Goal: Task Accomplishment & Management: Manage account settings

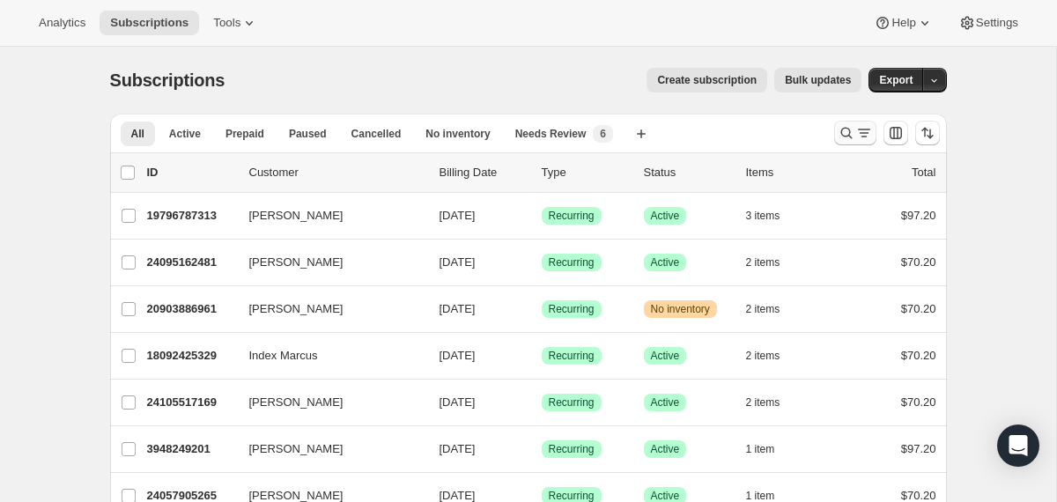
click at [843, 136] on icon "Search and filter results" at bounding box center [847, 133] width 18 height 18
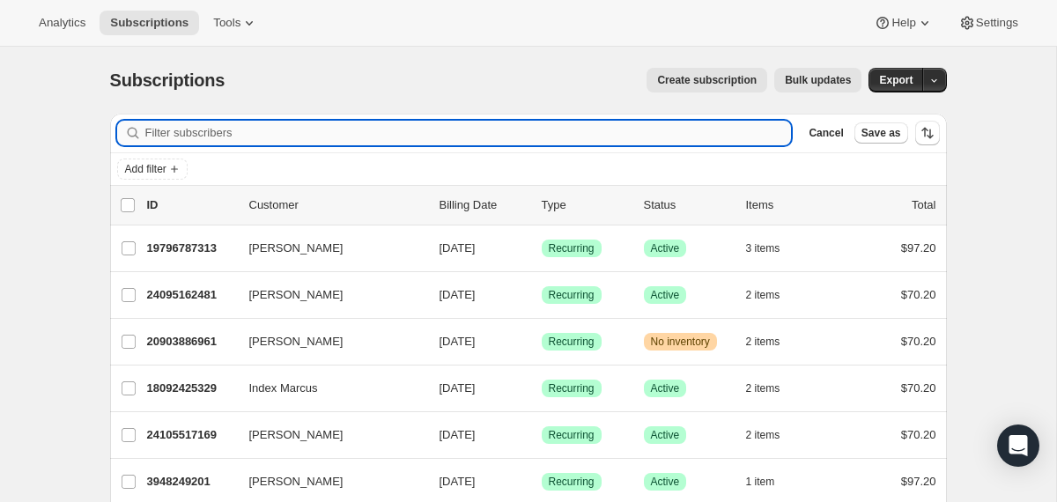
click at [733, 133] on input "Filter subscribers" at bounding box center [468, 133] width 647 height 25
paste input "[EMAIL_ADDRESS][DOMAIN_NAME]"
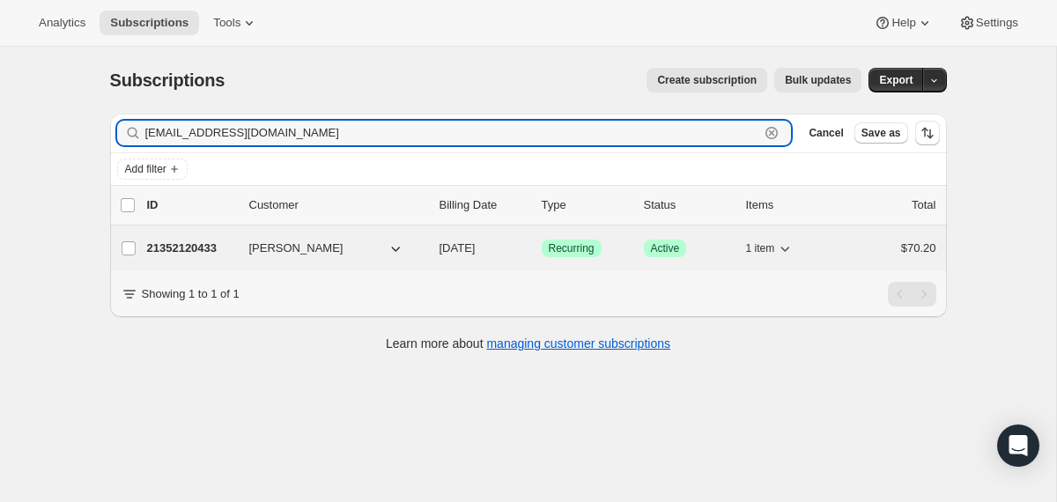
type input "[EMAIL_ADDRESS][DOMAIN_NAME]"
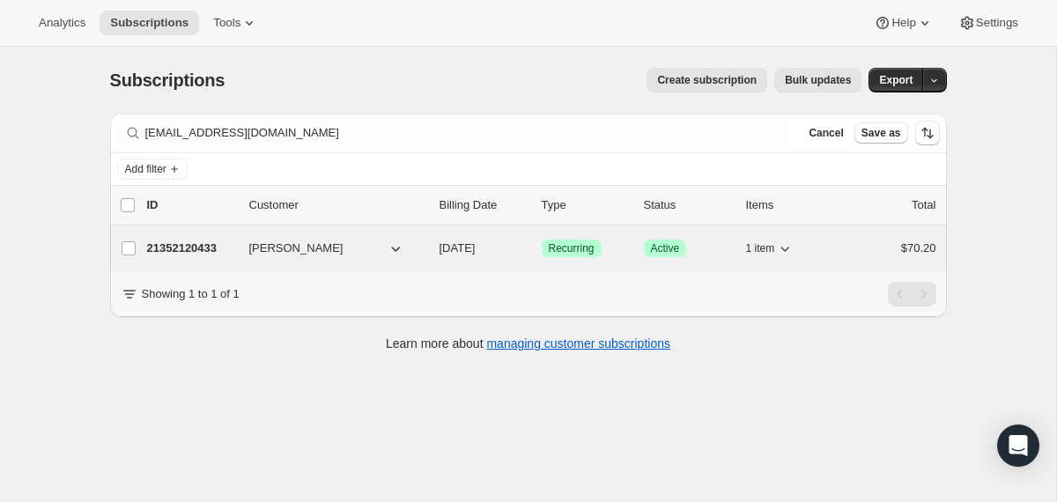
click at [437, 245] on div "21352120433 [PERSON_NAME] [DATE] Success Recurring Success Active 1 item $70.20" at bounding box center [541, 248] width 789 height 25
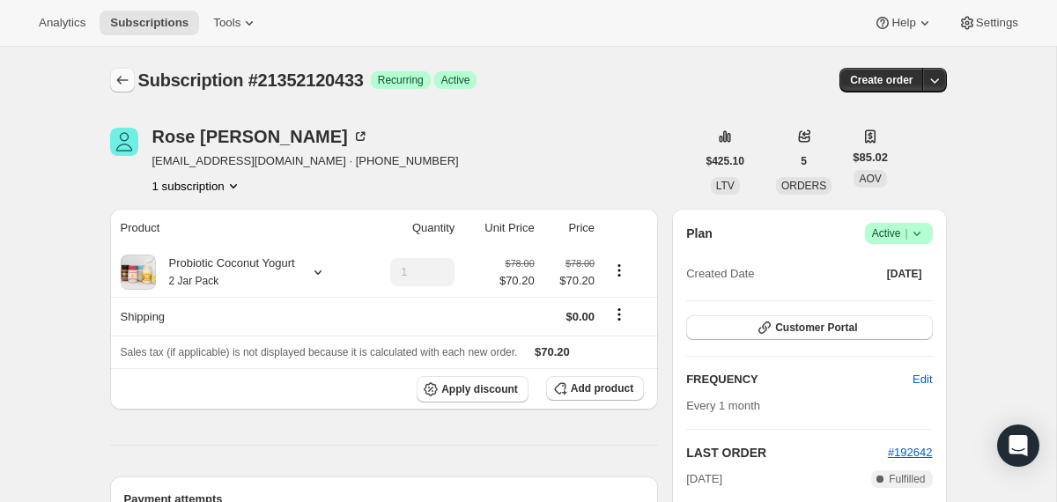
click at [124, 83] on icon "Subscriptions" at bounding box center [123, 80] width 18 height 18
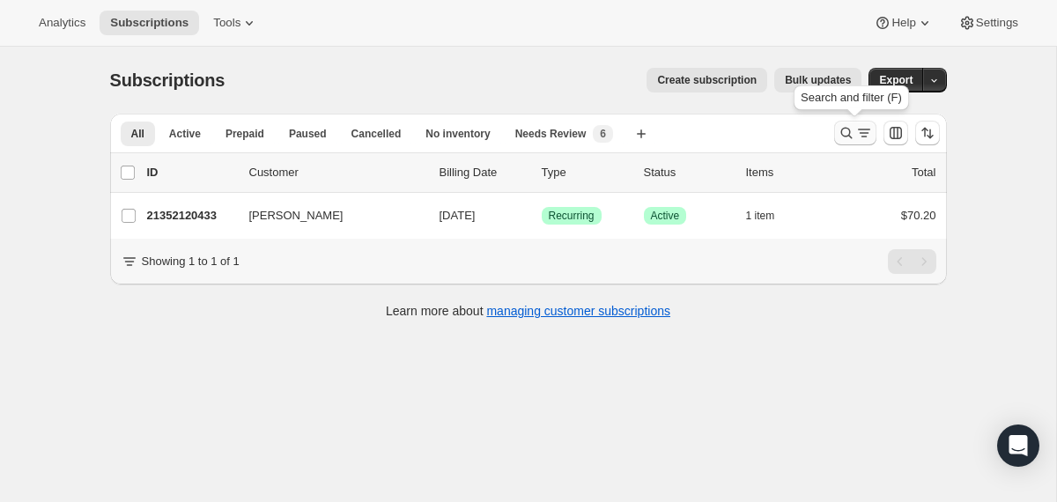
click at [840, 136] on icon "Search and filter results" at bounding box center [847, 133] width 18 height 18
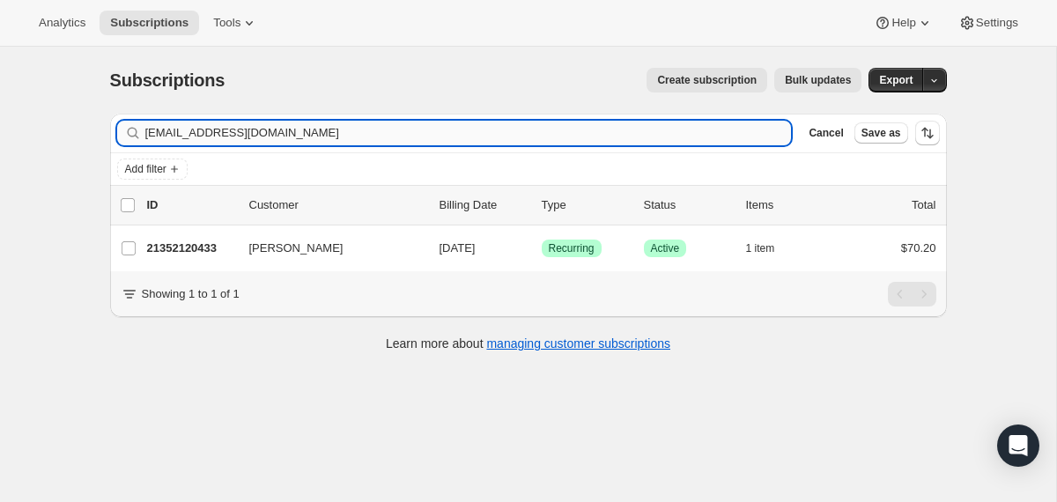
click at [716, 131] on input "[EMAIL_ADDRESS][DOMAIN_NAME]" at bounding box center [468, 133] width 647 height 25
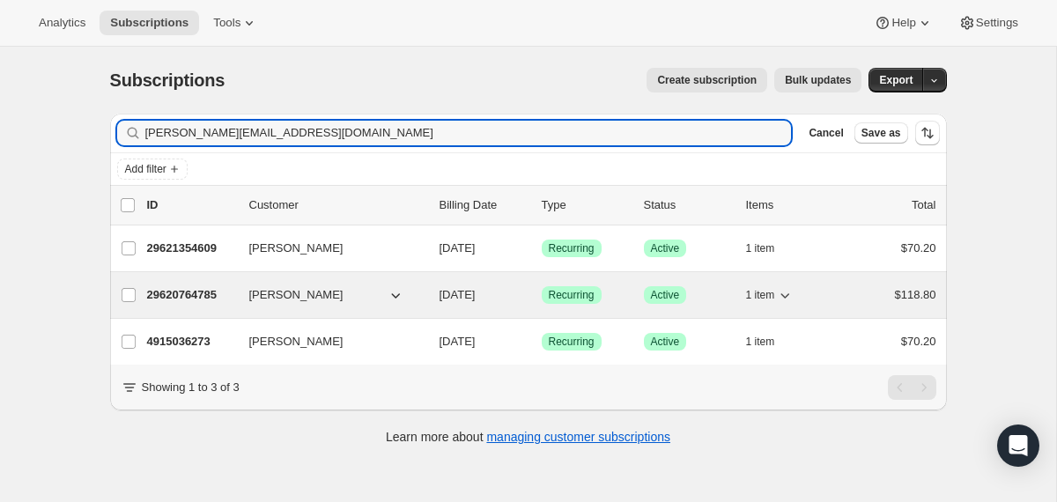
type input "[PERSON_NAME][EMAIL_ADDRESS][DOMAIN_NAME]"
click at [426, 294] on div "29620764785 [PERSON_NAME] [DATE] Success Recurring Success Active 1 item $118.80" at bounding box center [541, 295] width 789 height 25
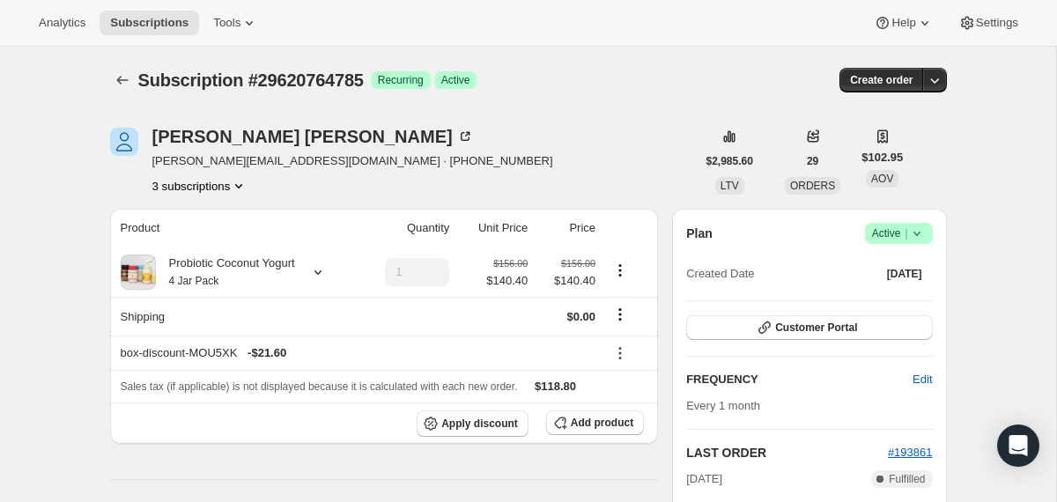
click at [921, 234] on icon at bounding box center [917, 234] width 18 height 18
click at [884, 302] on span "Cancel subscription" at bounding box center [892, 298] width 100 height 13
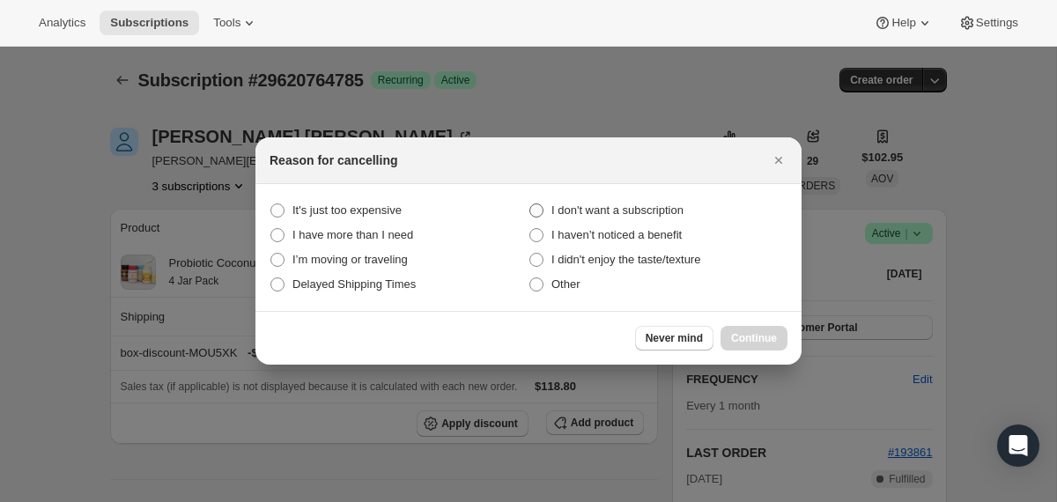
click at [633, 211] on span "I don't want a subscription" at bounding box center [618, 210] width 132 height 13
click at [530, 204] on subscription "I don't want a subscription" at bounding box center [530, 204] width 1 height 1
radio subscription "true"
click at [756, 340] on span "Continue" at bounding box center [754, 338] width 46 height 14
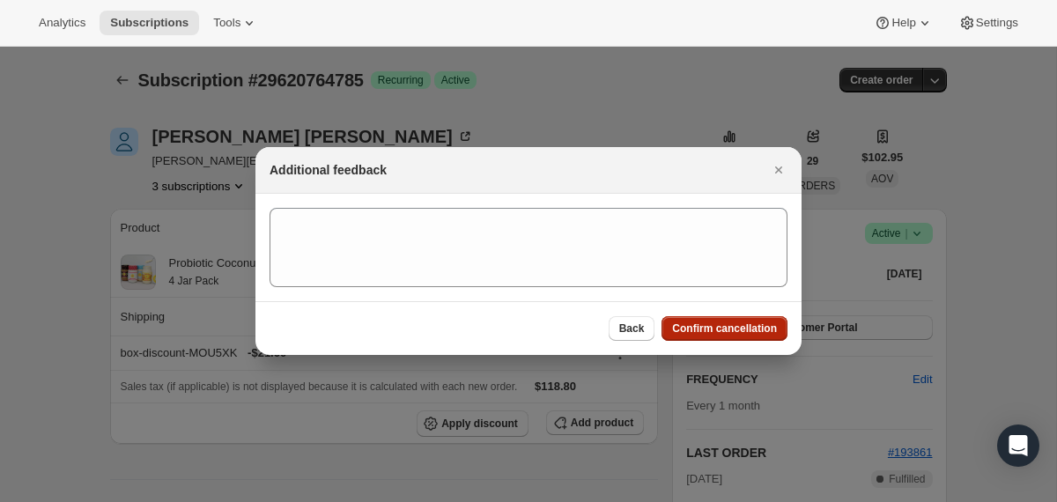
click at [737, 324] on span "Confirm cancellation" at bounding box center [724, 329] width 105 height 14
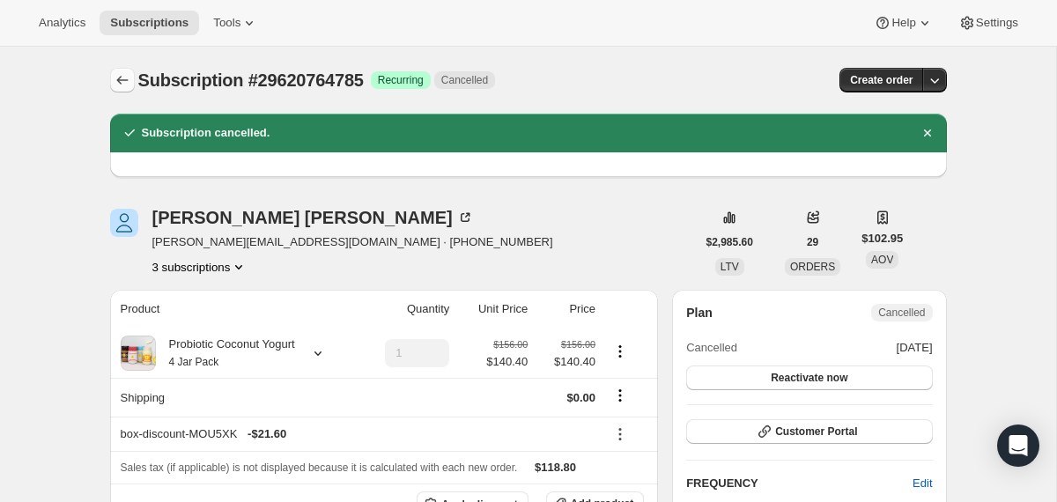
click at [122, 83] on icon "Subscriptions" at bounding box center [123, 80] width 18 height 18
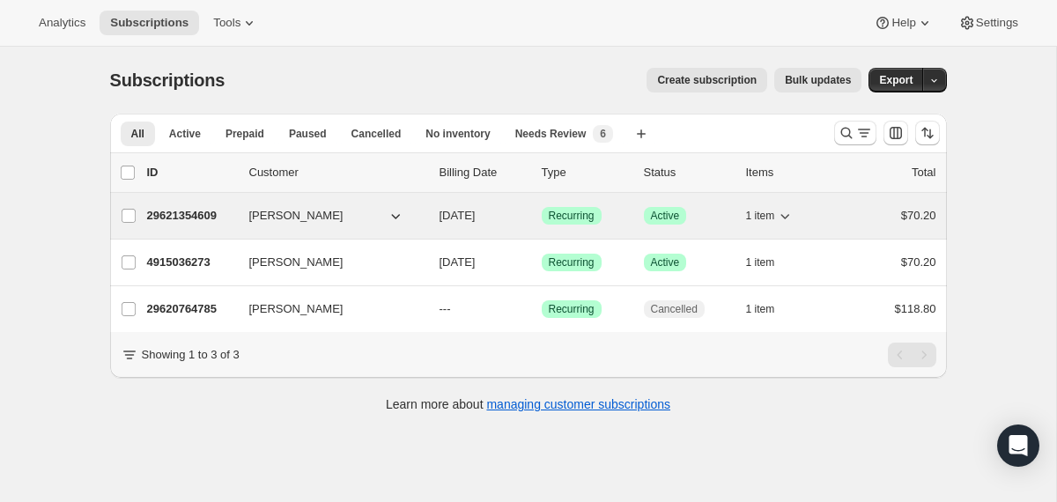
click at [434, 218] on div "29621354609 [PERSON_NAME] [DATE] Success Recurring Success Active 1 item $70.20" at bounding box center [541, 216] width 789 height 25
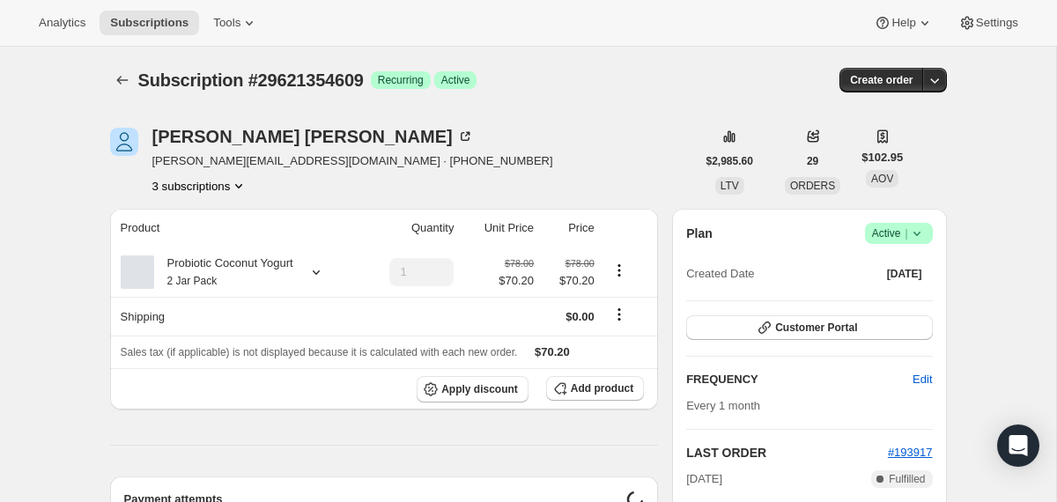
click at [915, 233] on icon at bounding box center [916, 234] width 7 height 4
click at [888, 304] on span "Cancel subscription" at bounding box center [892, 298] width 100 height 13
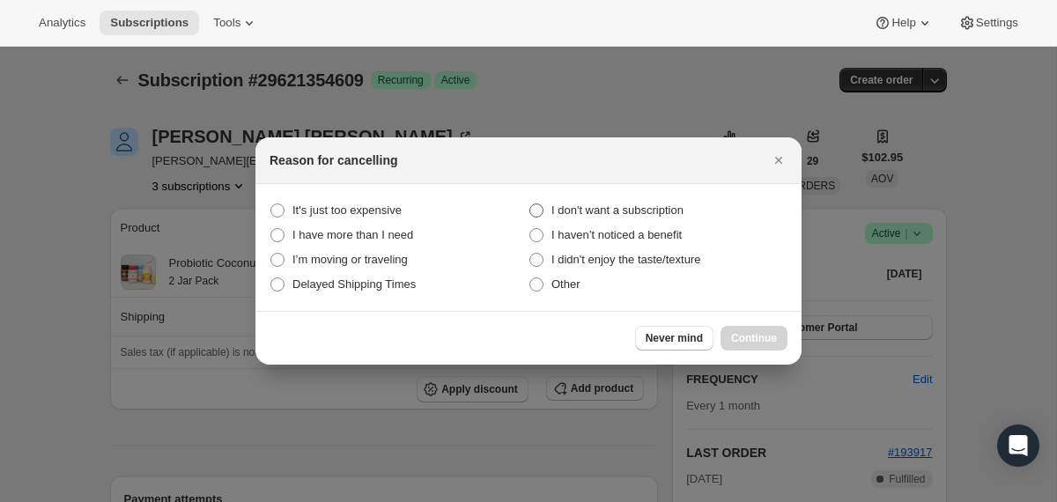
click at [670, 212] on span "I don't want a subscription" at bounding box center [618, 210] width 132 height 13
click at [530, 204] on subscription "I don't want a subscription" at bounding box center [530, 204] width 1 height 1
radio subscription "true"
click at [737, 340] on span "Continue" at bounding box center [754, 338] width 46 height 14
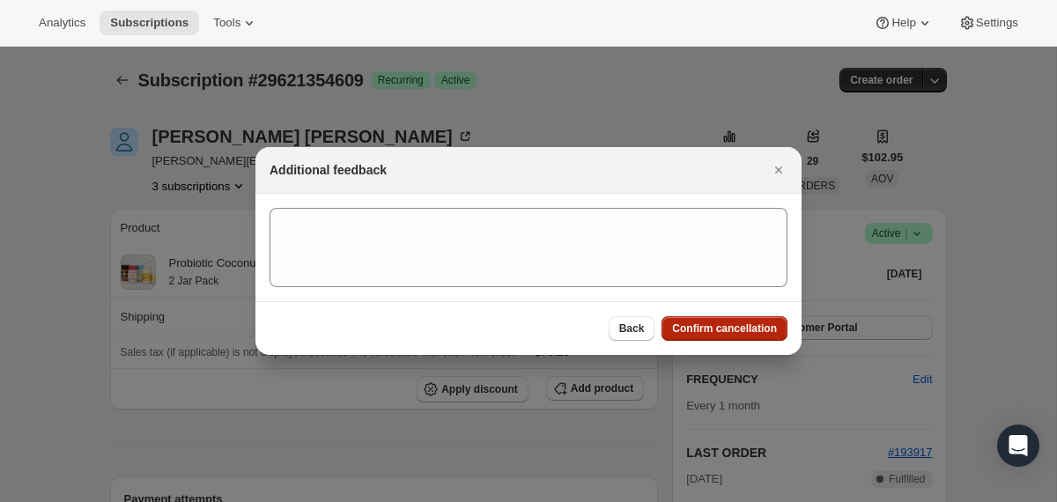
click at [736, 335] on span "Confirm cancellation" at bounding box center [724, 329] width 105 height 14
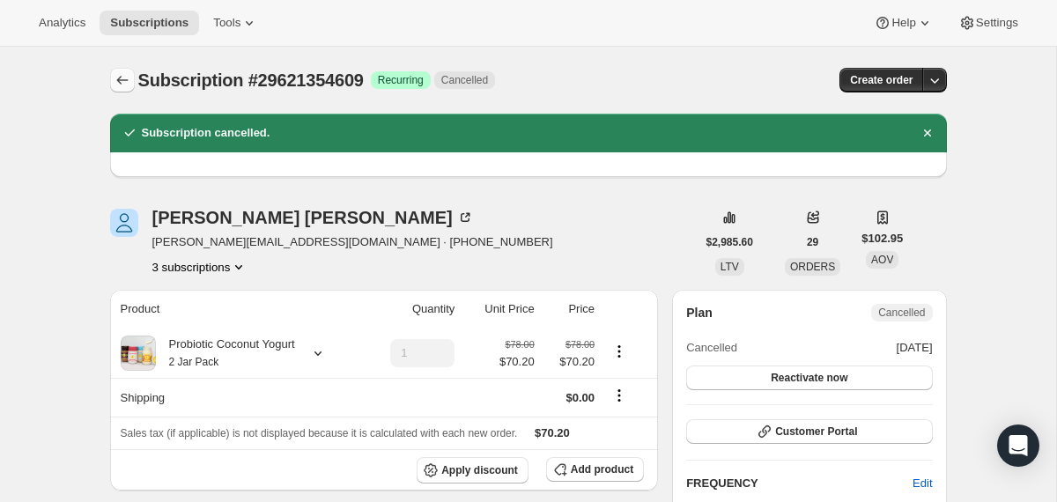
click at [114, 89] on button "Subscriptions" at bounding box center [122, 80] width 25 height 25
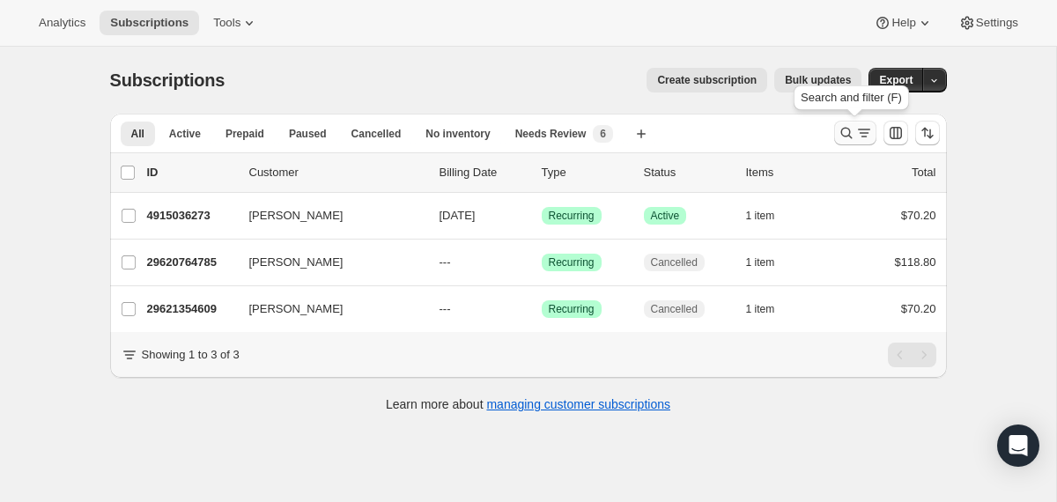
click at [837, 144] on button "Search and filter results" at bounding box center [855, 133] width 42 height 25
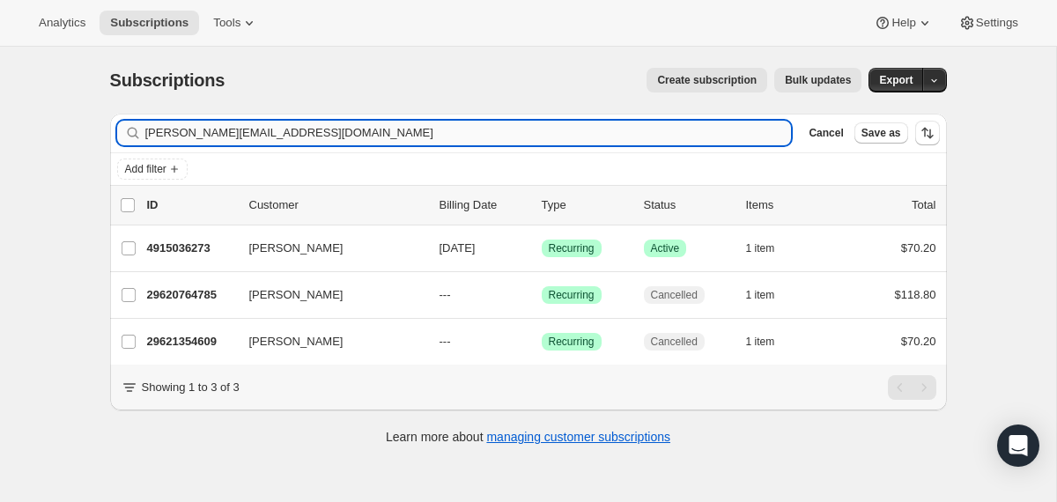
click at [646, 136] on input "[PERSON_NAME][EMAIL_ADDRESS][DOMAIN_NAME]" at bounding box center [468, 133] width 647 height 25
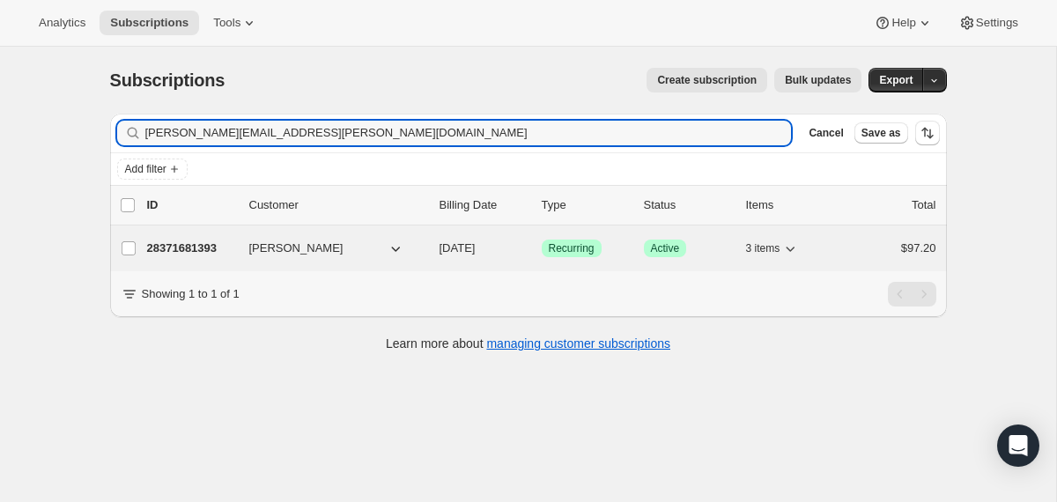
type input "[PERSON_NAME][EMAIL_ADDRESS][PERSON_NAME][DOMAIN_NAME]"
click at [443, 248] on span "[DATE]" at bounding box center [458, 247] width 36 height 13
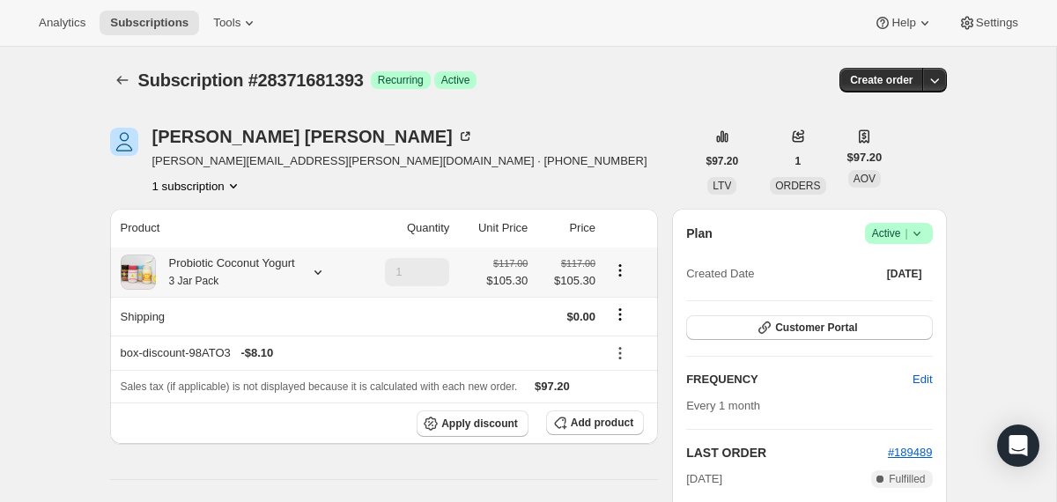
click at [295, 282] on div "Probiotic Coconut Yogurt 3 Jar Pack" at bounding box center [225, 272] width 139 height 35
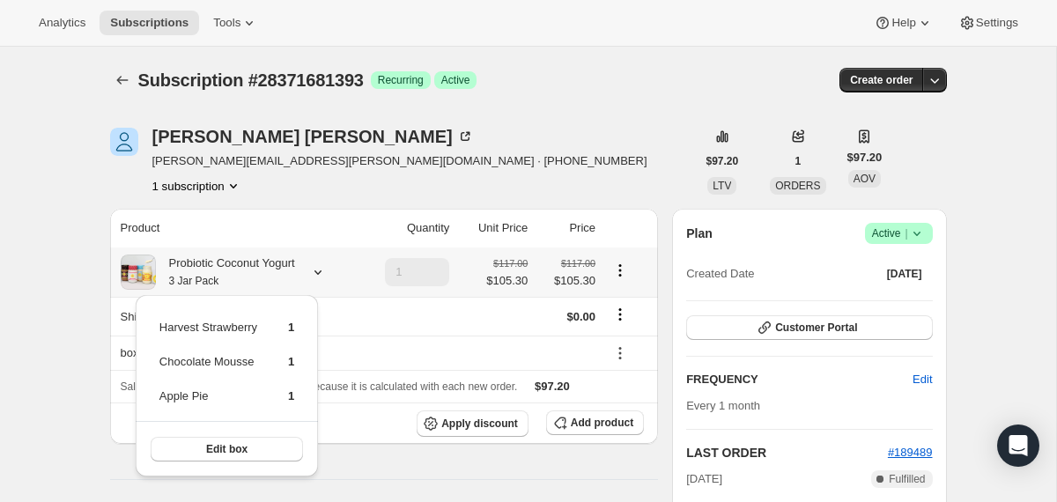
click at [295, 282] on div "Probiotic Coconut Yogurt 3 Jar Pack" at bounding box center [225, 272] width 139 height 35
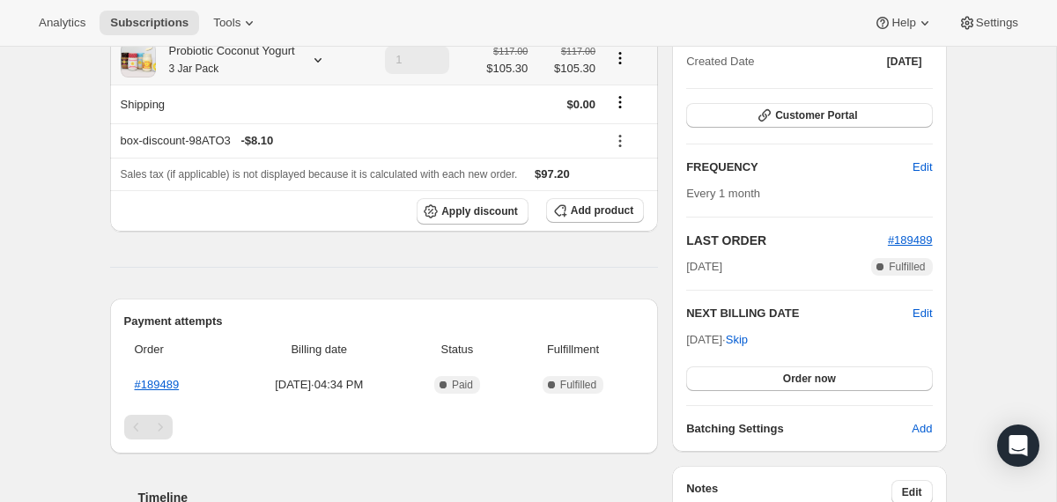
scroll to position [239, 0]
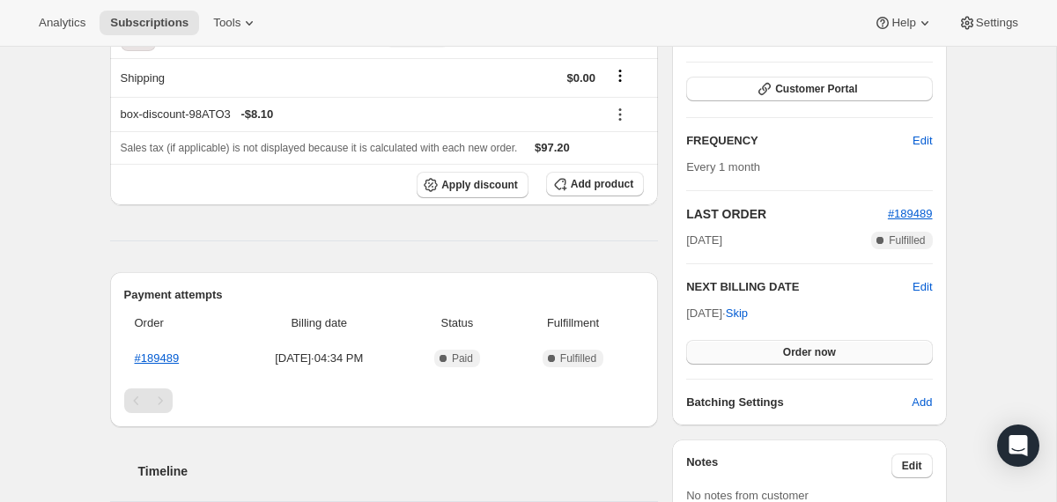
click at [741, 353] on button "Order now" at bounding box center [809, 352] width 246 height 25
click at [741, 353] on button "Click to confirm" at bounding box center [809, 352] width 246 height 25
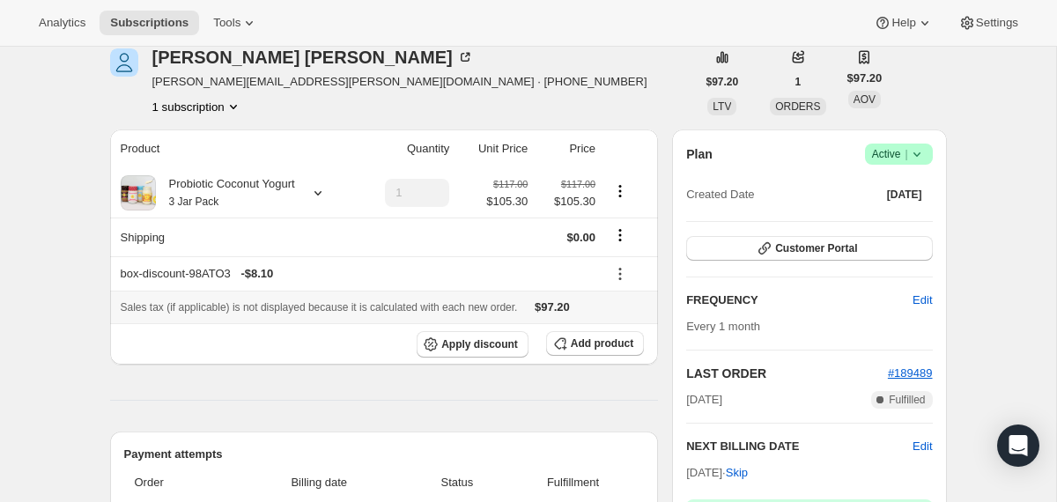
scroll to position [0, 0]
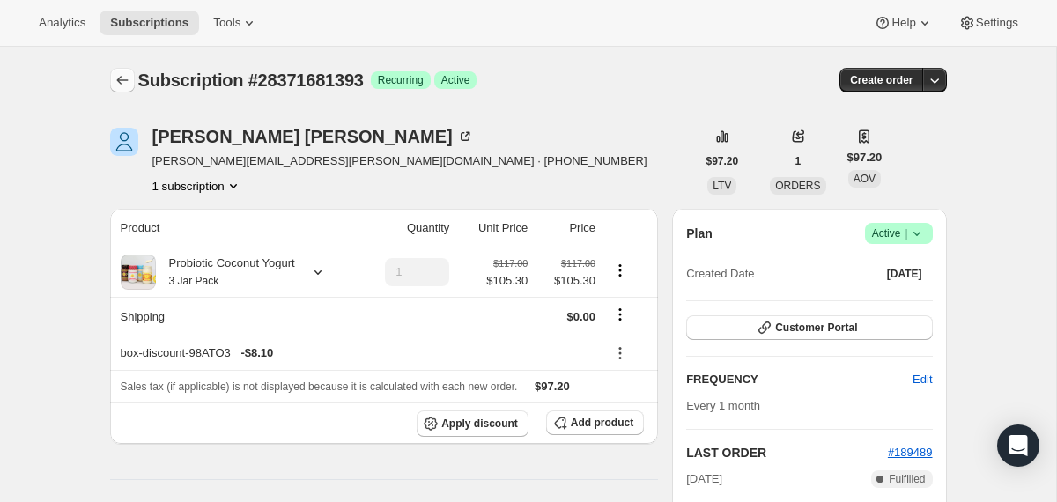
click at [126, 87] on icon "Subscriptions" at bounding box center [123, 80] width 18 height 18
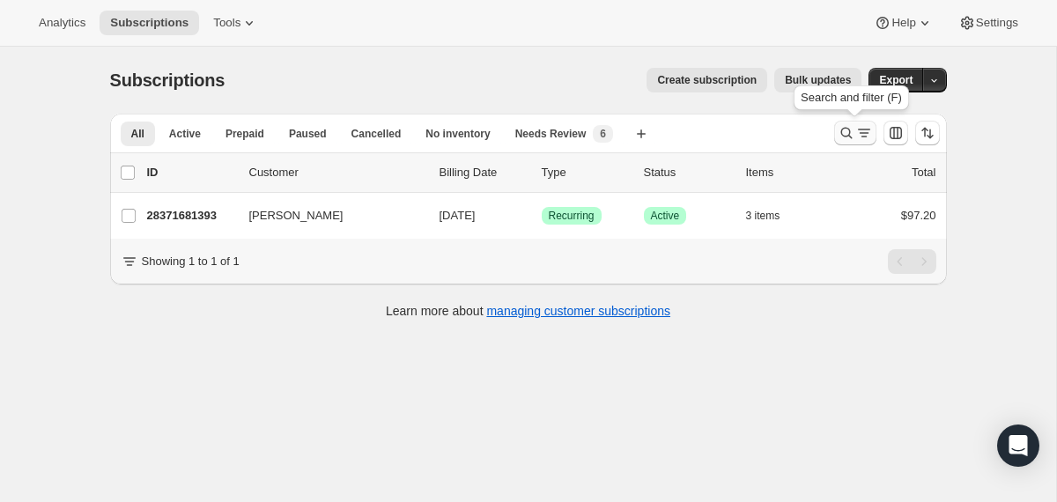
click at [844, 130] on icon "Search and filter results" at bounding box center [847, 133] width 18 height 18
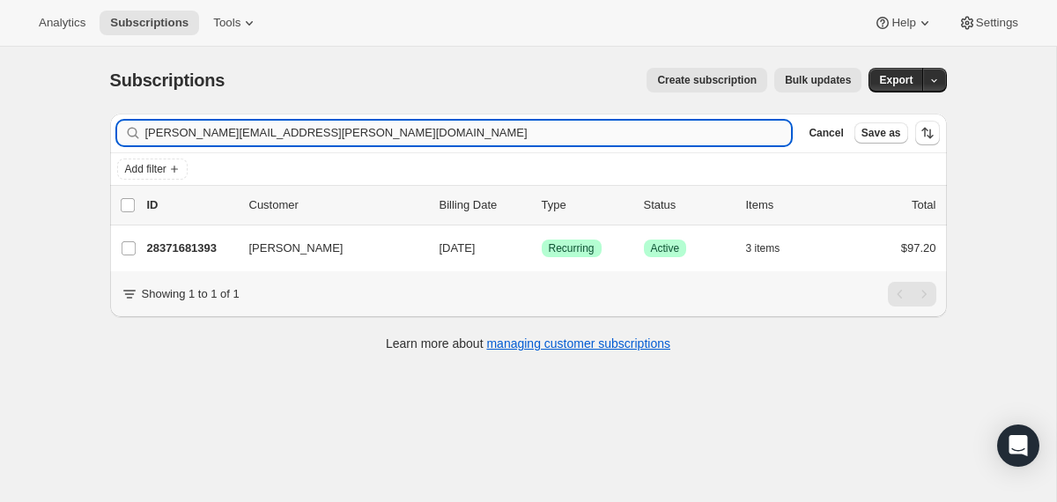
click at [541, 140] on input "[PERSON_NAME][EMAIL_ADDRESS][PERSON_NAME][DOMAIN_NAME]" at bounding box center [468, 133] width 647 height 25
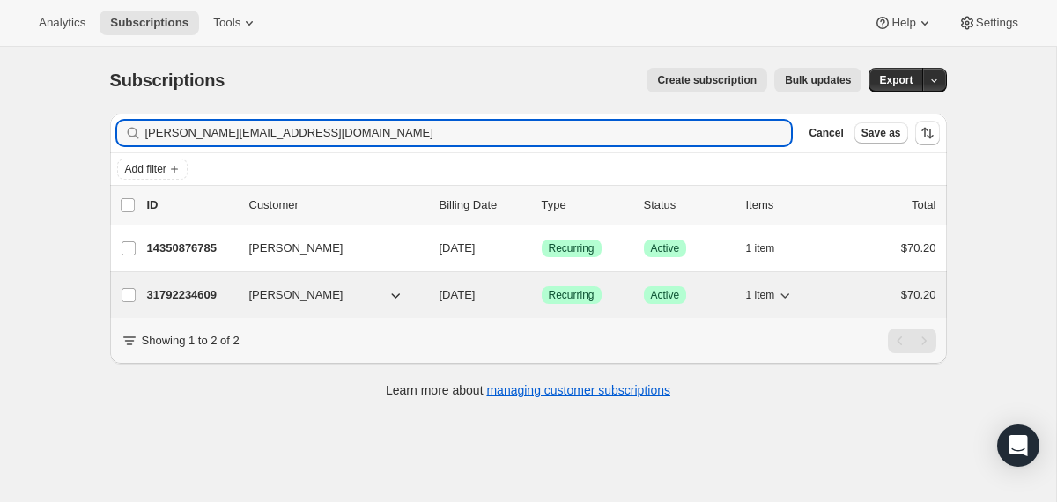
type input "[PERSON_NAME][EMAIL_ADDRESS][DOMAIN_NAME]"
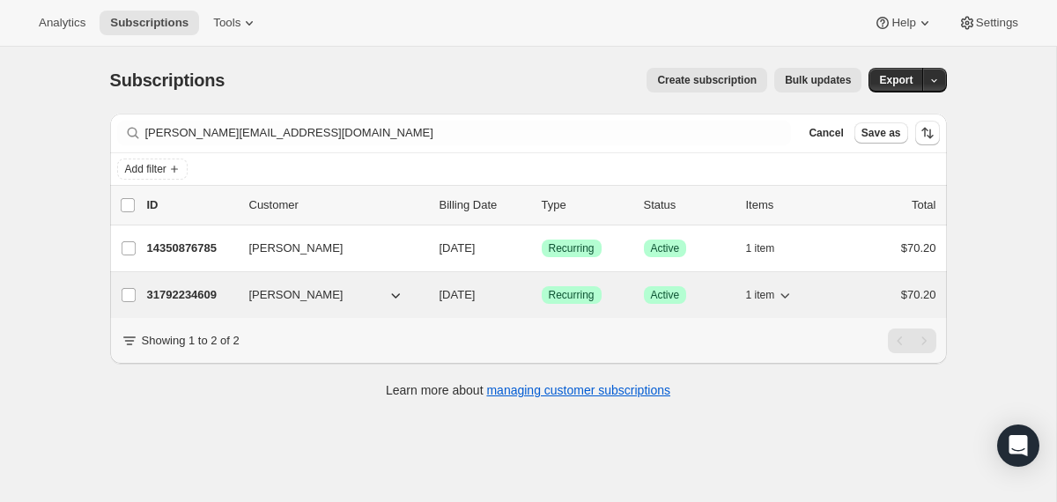
click at [433, 285] on div "31792234609 [PERSON_NAME] [DATE] Success Recurring Success Active 1 item $70.20" at bounding box center [541, 295] width 789 height 25
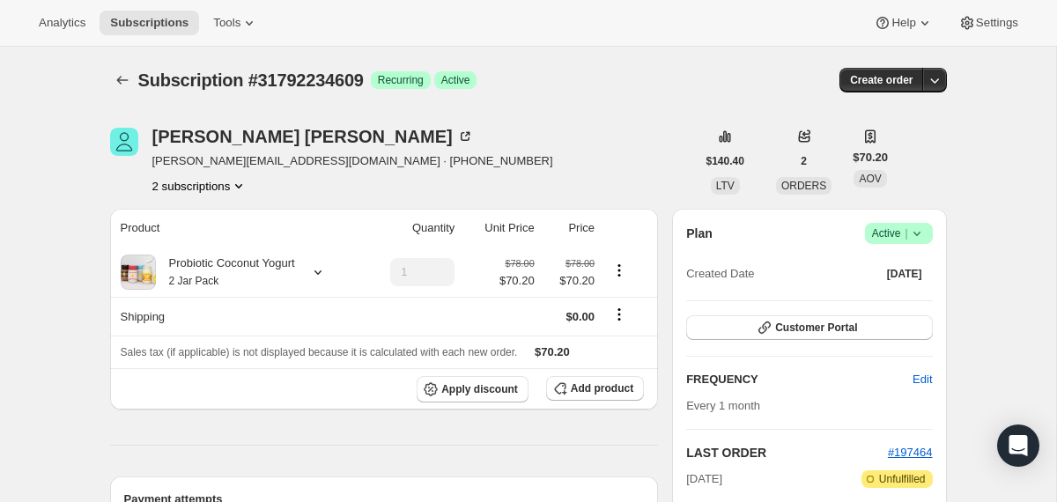
click at [921, 236] on icon at bounding box center [917, 234] width 18 height 18
click at [886, 298] on span "Cancel subscription" at bounding box center [892, 298] width 100 height 13
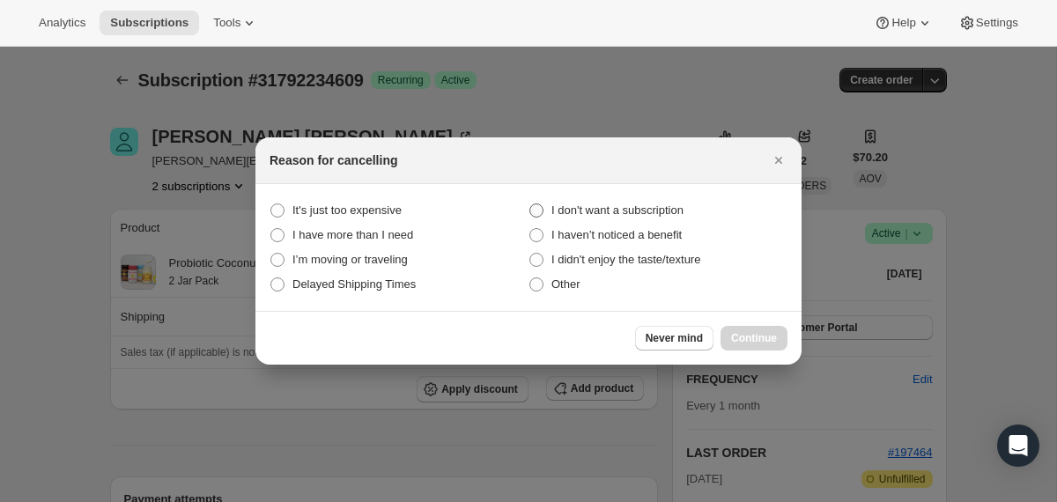
click at [684, 210] on span "I don't want a subscription" at bounding box center [618, 210] width 132 height 13
click at [530, 204] on subscription "I don't want a subscription" at bounding box center [530, 204] width 1 height 1
radio subscription "true"
click at [732, 333] on span "Continue" at bounding box center [754, 338] width 46 height 14
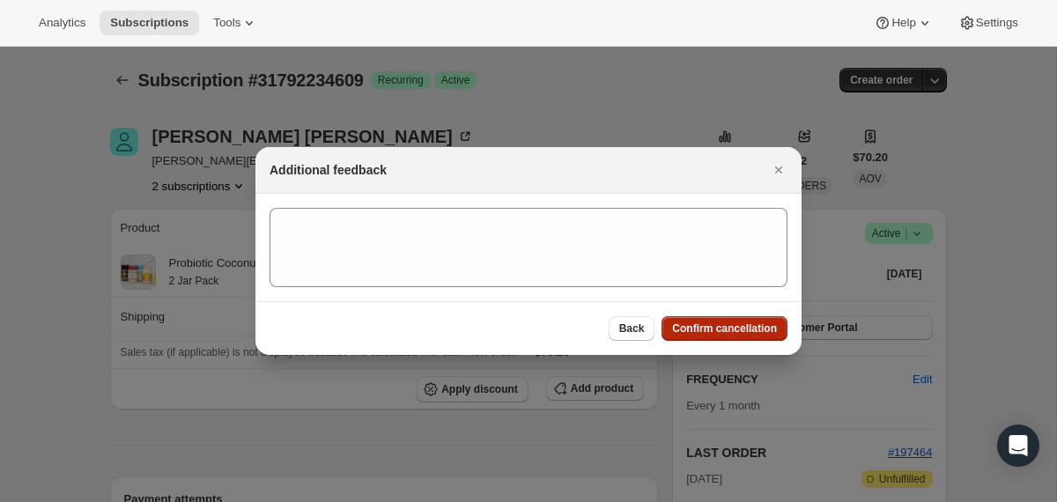
click at [732, 333] on span "Confirm cancellation" at bounding box center [724, 329] width 105 height 14
